Goal: Find specific page/section: Find specific page/section

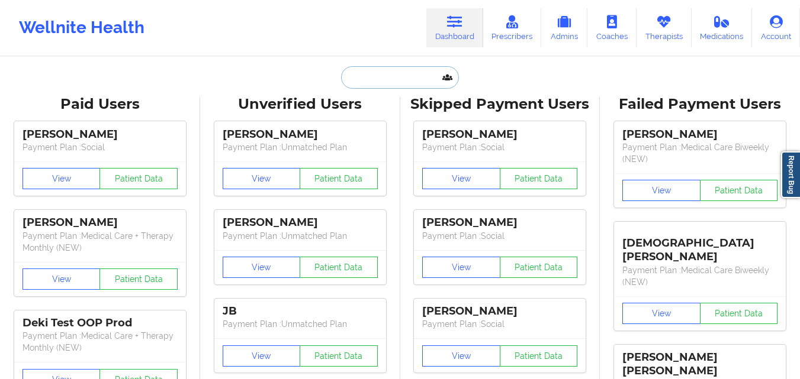
click at [410, 83] on input "text" at bounding box center [399, 77] width 117 height 22
paste input "[PHONE_NUMBER]"
click at [395, 79] on input "[PHONE_NUMBER]" at bounding box center [399, 77] width 117 height 22
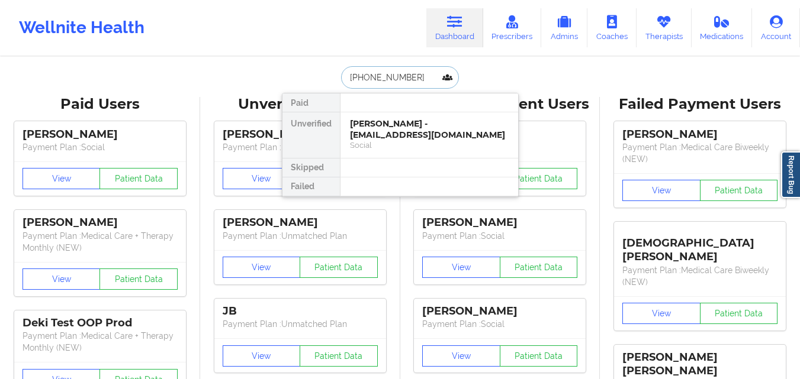
paste input "[PHONE_NUMBER]"
type input "+1415244330+141524433022"
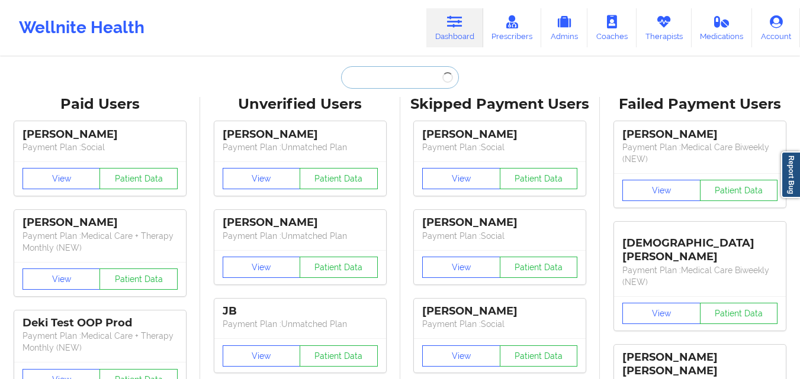
paste input "[PHONE_NUMBER]"
type input "[PHONE_NUMBER]"
click at [382, 87] on input "text" at bounding box center [399, 77] width 117 height 22
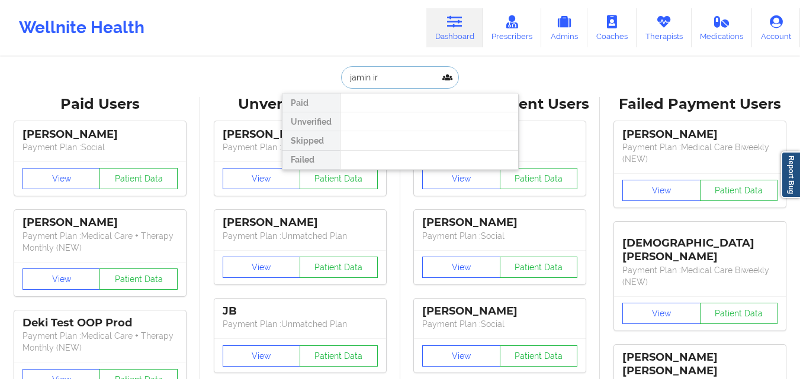
type input "jasmin ir"
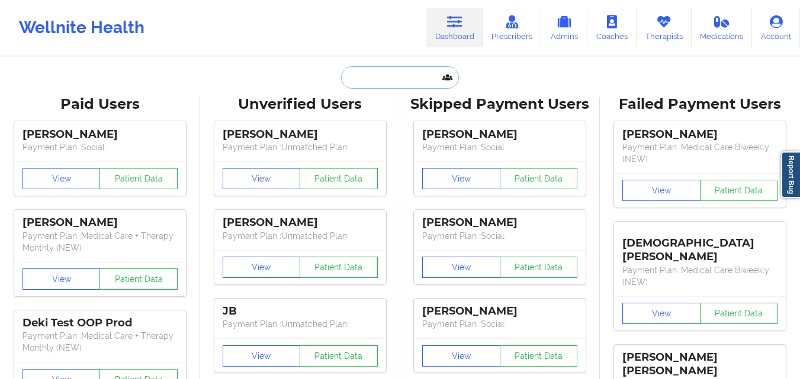
type input "e"
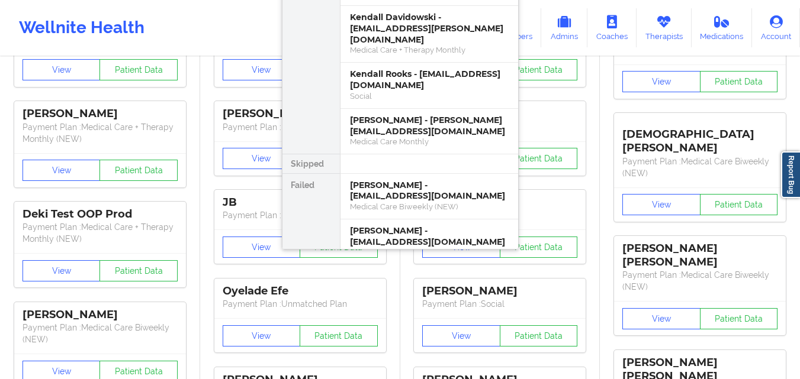
scroll to position [73, 0]
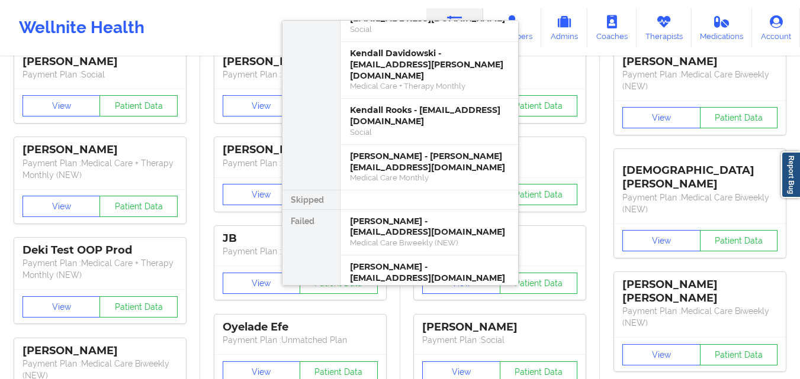
type input "kenda"
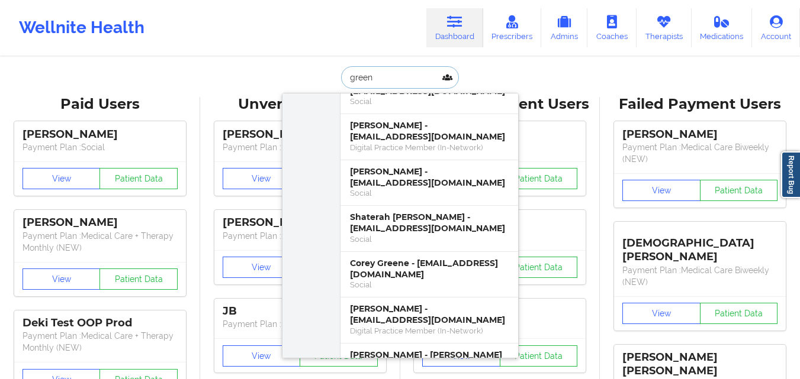
scroll to position [2147, 0]
click at [378, 78] on input "green" at bounding box center [399, 77] width 117 height 22
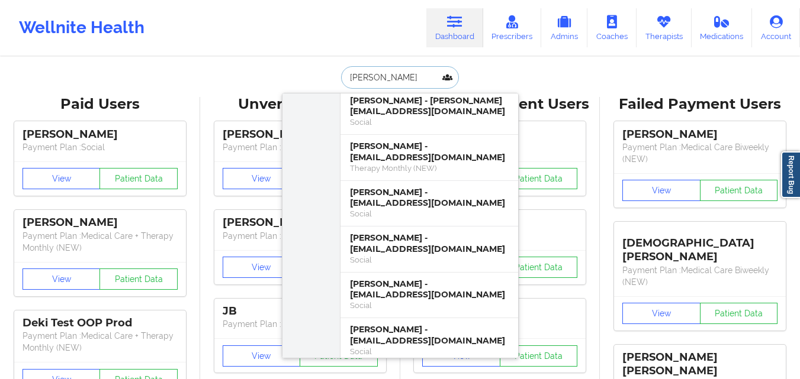
scroll to position [2204, 0]
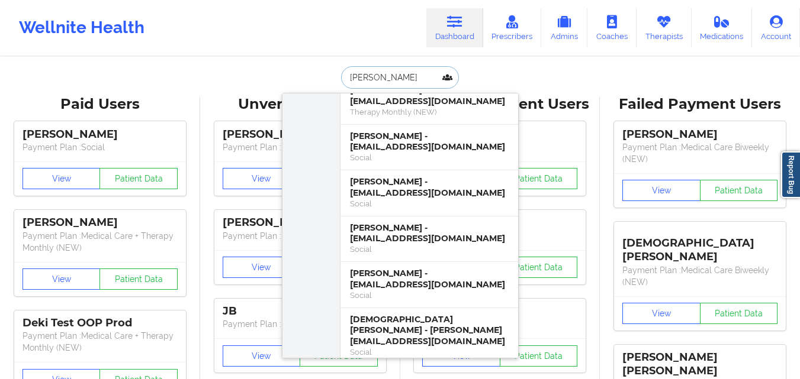
click at [390, 80] on input "[PERSON_NAME]" at bounding box center [399, 77] width 117 height 22
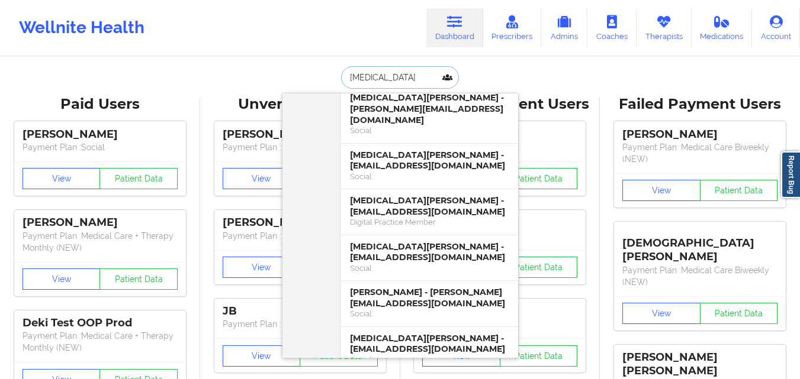
scroll to position [0, 0]
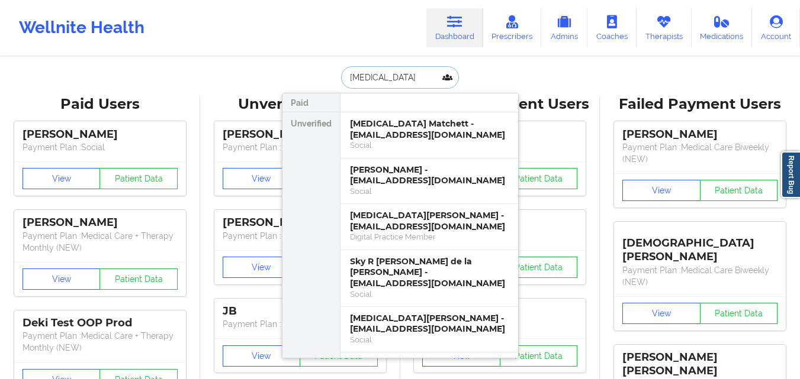
type input "[MEDICAL_DATA]"
